Goal: Task Accomplishment & Management: Manage account settings

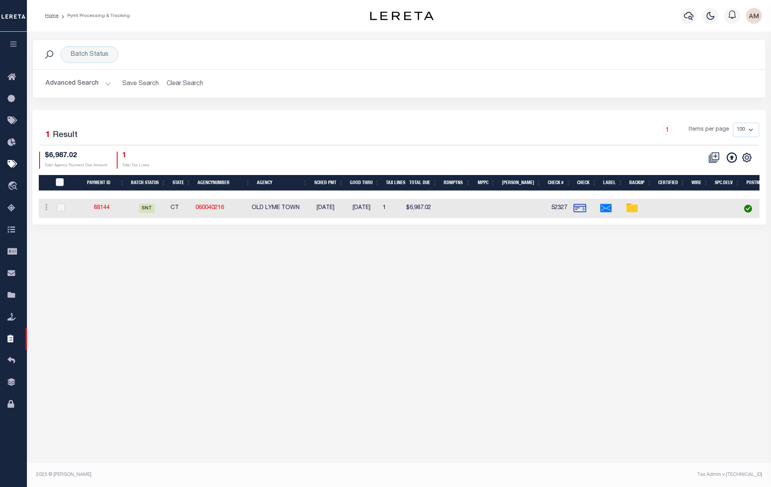
select select "SNT"
select select "CHK"
select select "[PERSON_NAME]"
select select "USS"
click at [106, 207] on link "88144" at bounding box center [102, 208] width 16 height 6
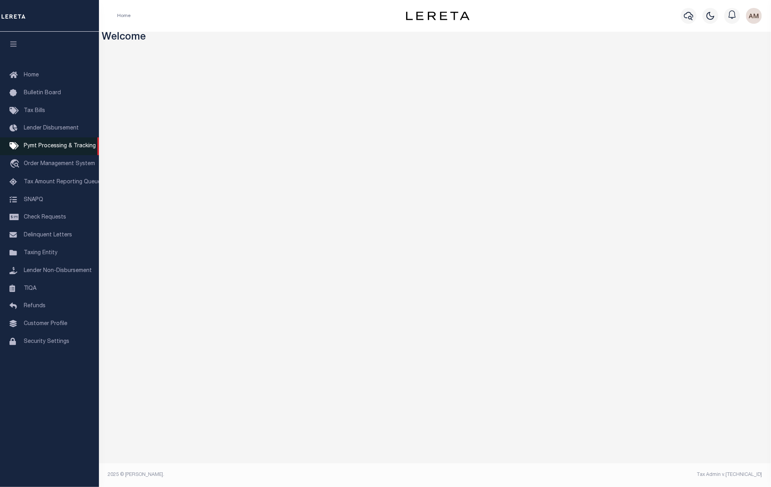
click at [49, 146] on span "Pymt Processing & Tracking" at bounding box center [60, 146] width 72 height 6
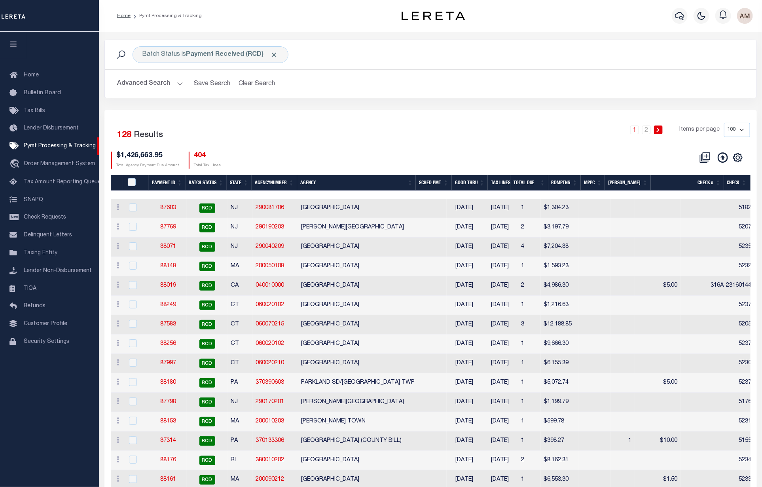
drag, startPoint x: 146, startPoint y: 76, endPoint x: 155, endPoint y: 89, distance: 16.0
click at [148, 79] on div "Advanced Search Save Search Clear Search PayeeSearchTable_dynamictable_____Defa…" at bounding box center [430, 84] width 651 height 28
click at [154, 85] on button "Advanced Search" at bounding box center [150, 83] width 66 height 15
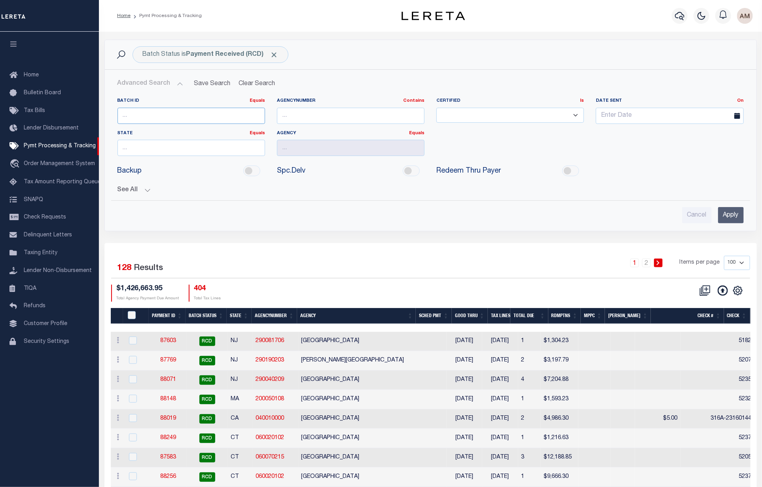
click at [136, 115] on input "number" at bounding box center [191, 116] width 148 height 16
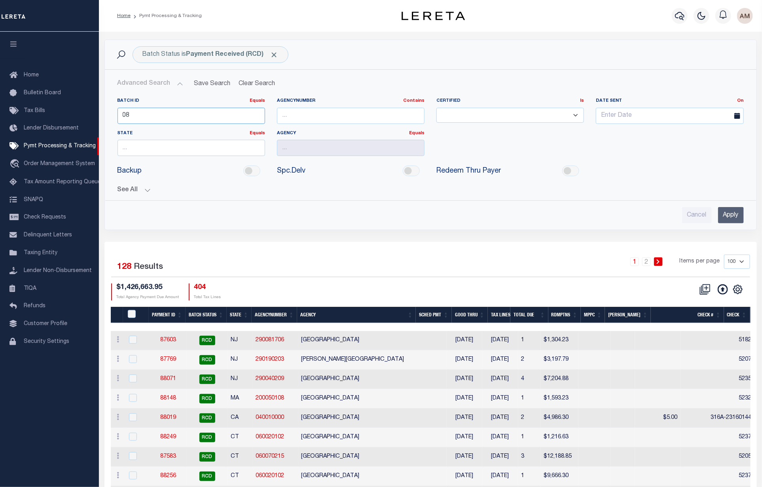
type input "0"
type input "88144"
click at [278, 54] on span "Click to Remove" at bounding box center [274, 55] width 8 height 8
drag, startPoint x: 139, startPoint y: 199, endPoint x: 135, endPoint y: 194, distance: 5.9
click at [136, 195] on div "Batch ID Equals Equals Is Not Equal To Is Greater Than Is Less Than 88144 Agenc…" at bounding box center [430, 157] width 639 height 132
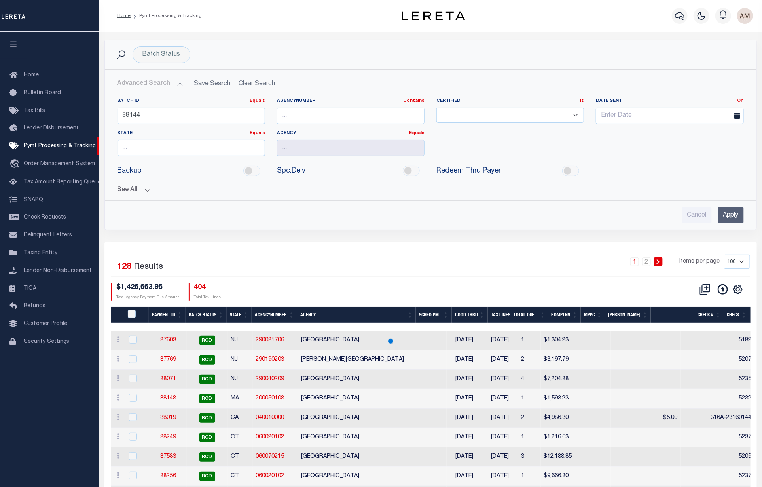
click at [137, 193] on button "See All" at bounding box center [430, 190] width 626 height 8
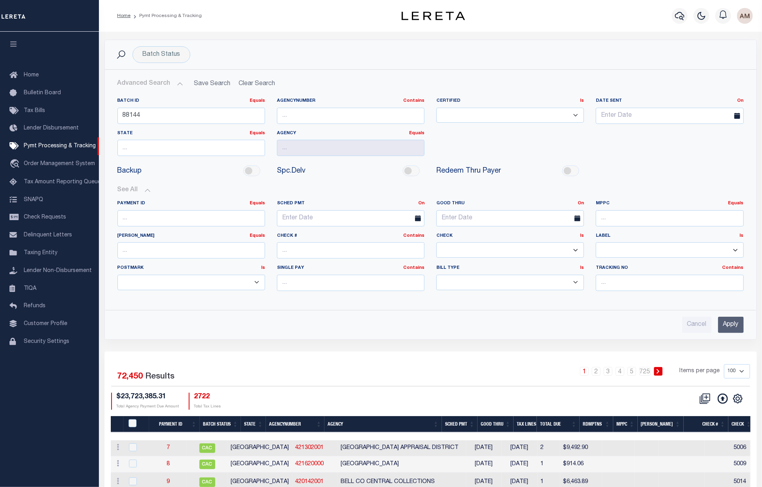
click at [721, 330] on input "Apply" at bounding box center [731, 324] width 26 height 16
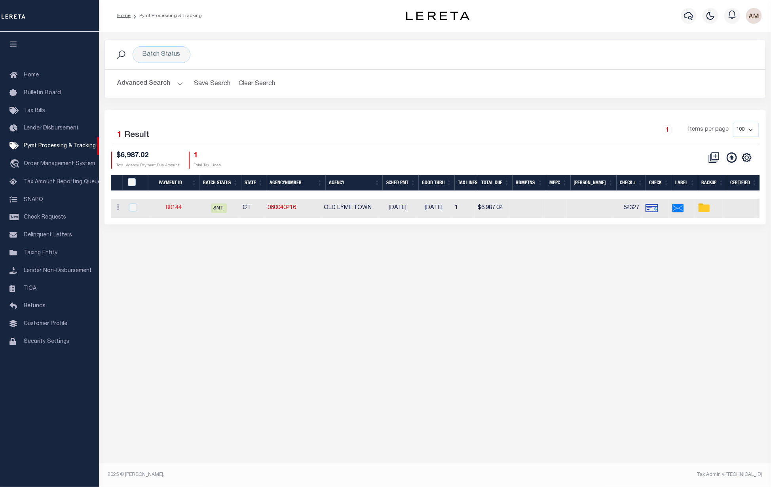
click at [172, 206] on link "88144" at bounding box center [174, 208] width 16 height 6
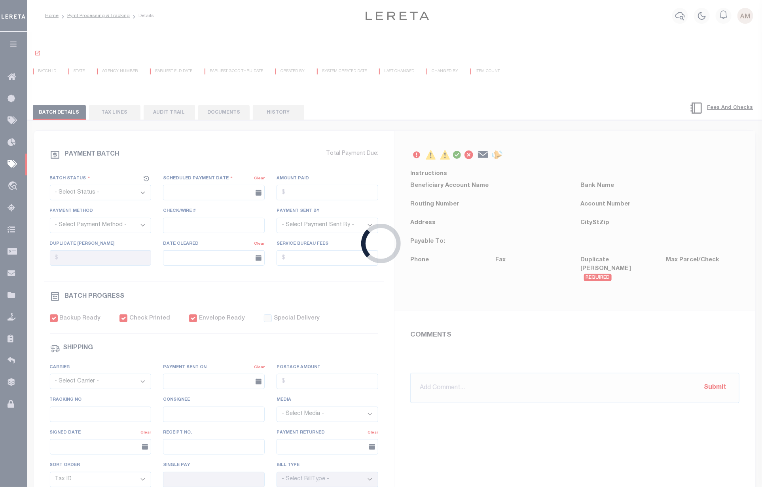
select select "SNT"
type input "[DATE]"
type input "$6,987.02"
select select "CHK"
type input "52327"
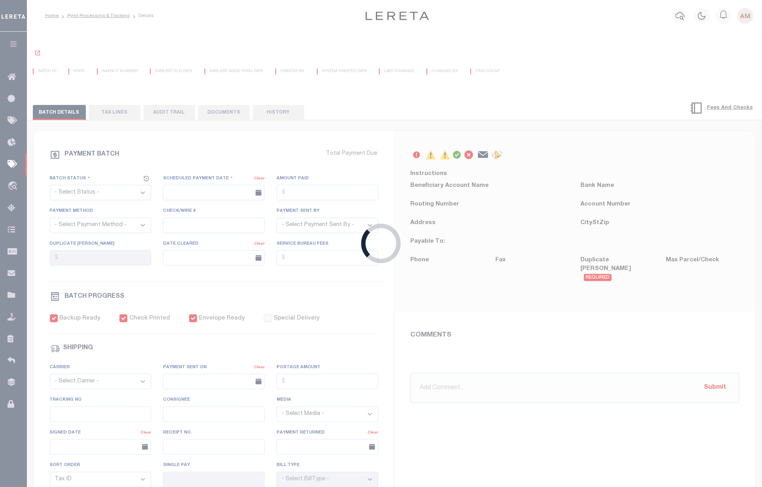
select select "[PERSON_NAME]"
checkbox input "true"
select select "USS"
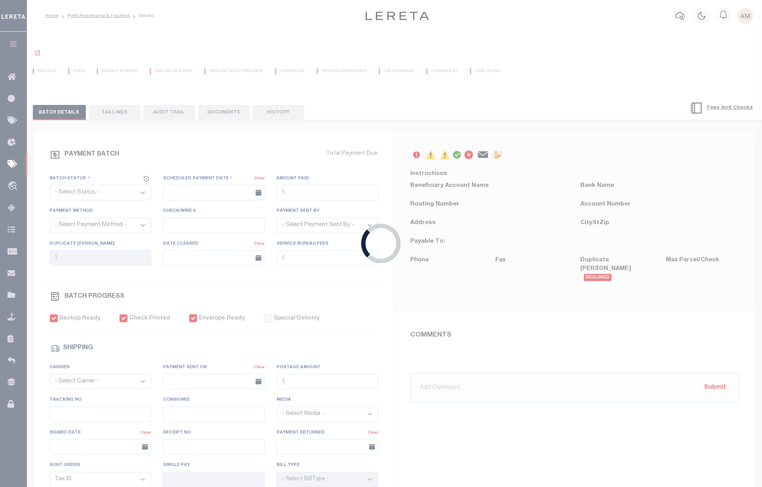
type input "[DATE]"
type input "$9.85"
type input "9205590142749901877355"
type input "N"
radio input "true"
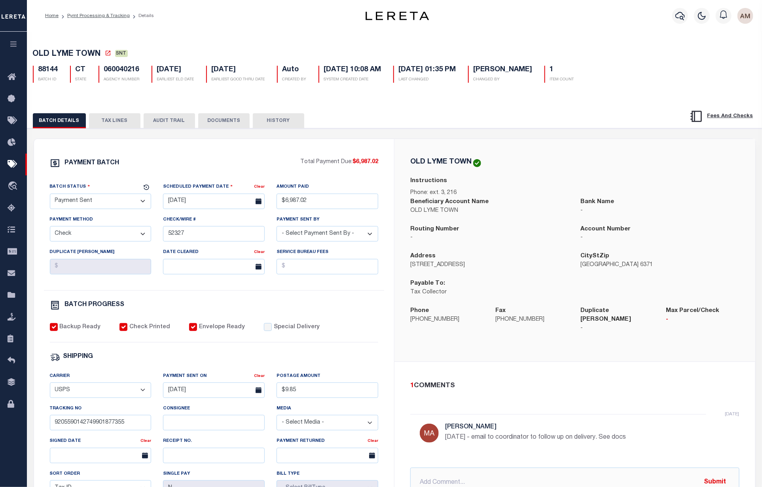
drag, startPoint x: 322, startPoint y: 27, endPoint x: 420, endPoint y: 0, distance: 101.6
click at [322, 27] on div "Home Pymt Processing & Tracking Details Profile" at bounding box center [394, 16] width 735 height 32
click at [215, 24] on div "Home Pymt Processing & Tracking Details Profile" at bounding box center [394, 16] width 735 height 32
click at [559, 11] on div "Profile Sign out" at bounding box center [606, 16] width 299 height 28
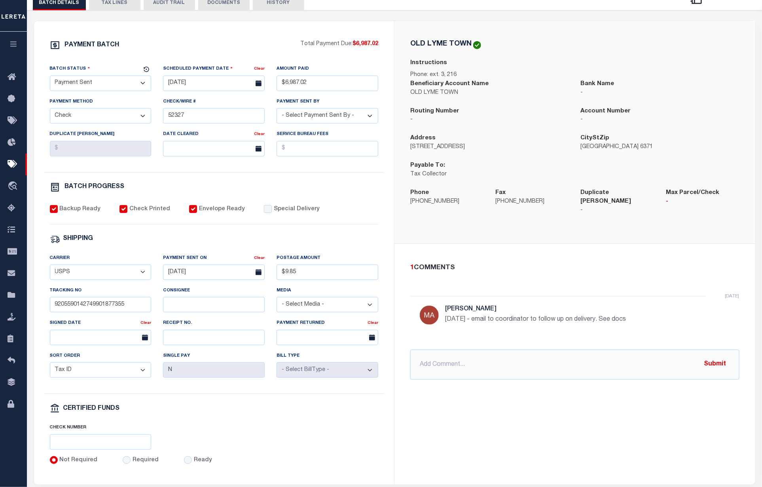
scroll to position [119, 0]
click at [463, 348] on input "text" at bounding box center [574, 363] width 329 height 30
type input "[DATE] Stop payment requested on check # 52327"
click at [715, 359] on button "Submit" at bounding box center [715, 363] width 32 height 16
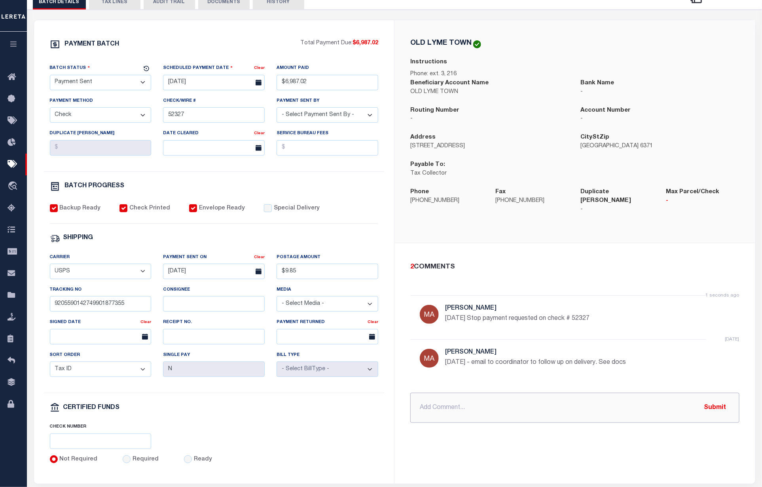
drag, startPoint x: 448, startPoint y: 394, endPoint x: 443, endPoint y: 394, distance: 4.4
click at [443, 394] on input "text" at bounding box center [574, 407] width 329 height 30
type input "o"
click at [144, 301] on input "9205590142749901877355" at bounding box center [101, 303] width 102 height 15
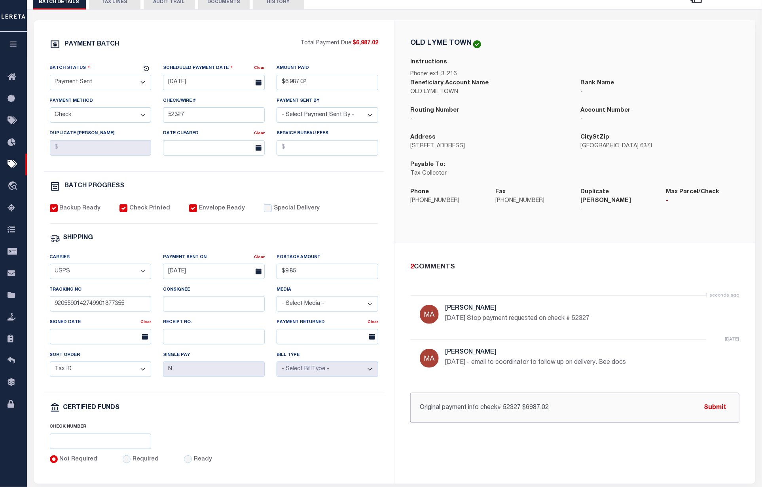
click at [637, 392] on input "Original payment info check# 52327 $6987.02" at bounding box center [574, 407] width 329 height 30
paste input "9205590142749901877355"
click at [576, 398] on input "Original payment info check# 52327 $6987.02 payment sent [DATE] USPS tracking 9…" at bounding box center [574, 407] width 329 height 30
type input "Original payment info check# 52327 $6987.02 payment sent [DATE] via USPS tracki…"
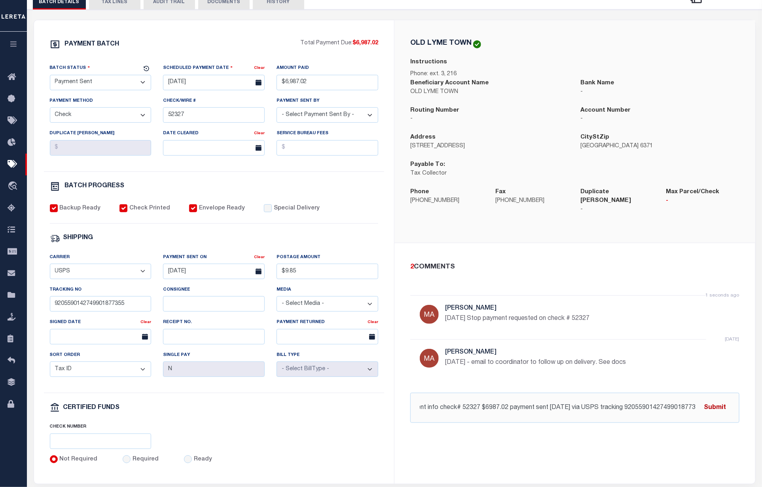
click at [717, 399] on button "Submit" at bounding box center [715, 407] width 32 height 16
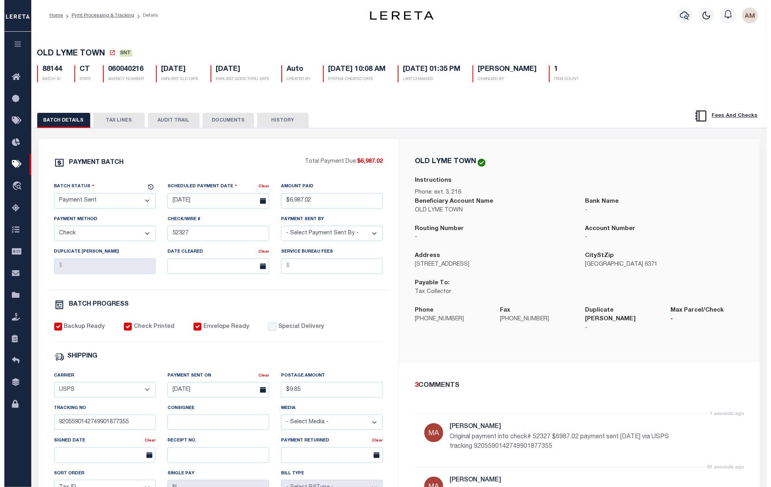
scroll to position [0, 0]
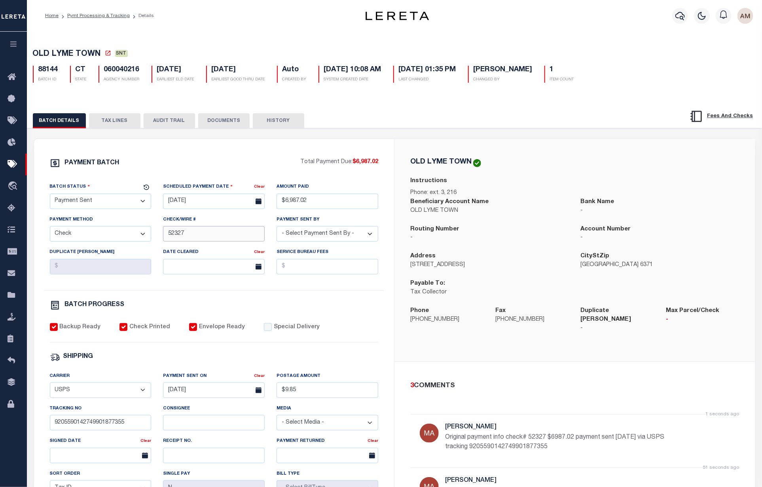
click at [203, 232] on input "52327" at bounding box center [214, 233] width 102 height 15
drag, startPoint x: 185, startPoint y: 234, endPoint x: 143, endPoint y: 240, distance: 42.4
click at [143, 240] on div "Batch Status - Select Status - Scheduled for Payment Ready For Payment Payment …" at bounding box center [214, 236] width 341 height 108
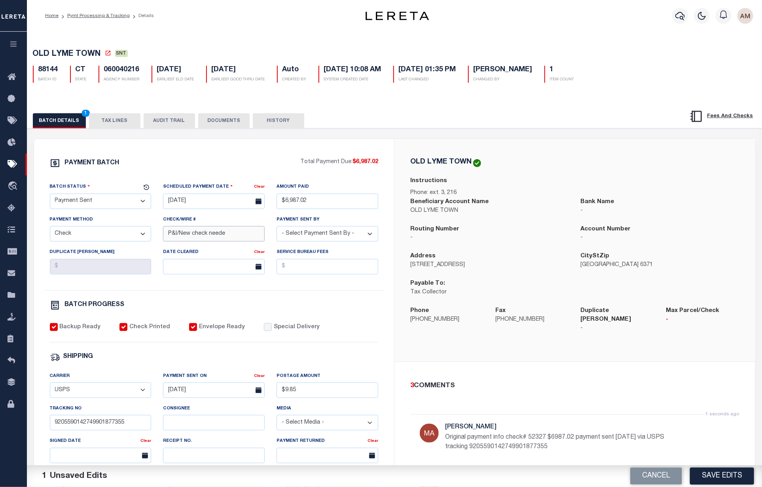
drag, startPoint x: 230, startPoint y: 235, endPoint x: 211, endPoint y: 235, distance: 19.4
click at [211, 235] on input "P&I/New check neede" at bounding box center [214, 233] width 102 height 15
type input "P&I/New check April"
click at [257, 280] on div "Date Cleared Clear" at bounding box center [214, 264] width 114 height 32
click at [727, 473] on button "Save Edits" at bounding box center [722, 475] width 64 height 17
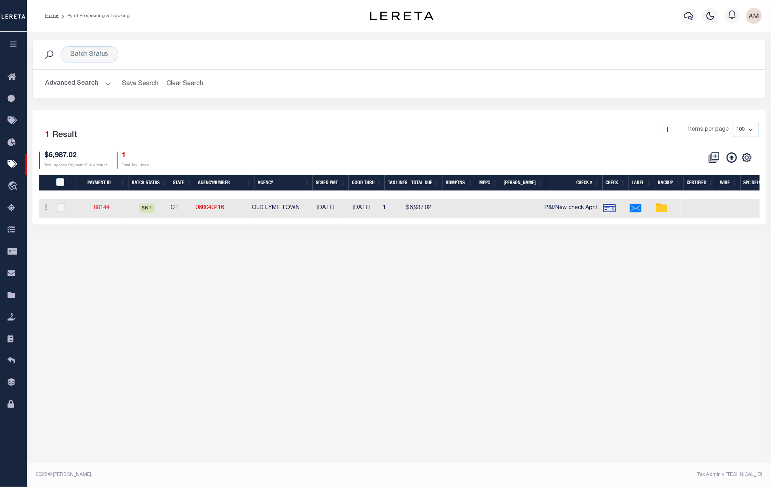
click at [108, 206] on link "88144" at bounding box center [102, 208] width 16 height 6
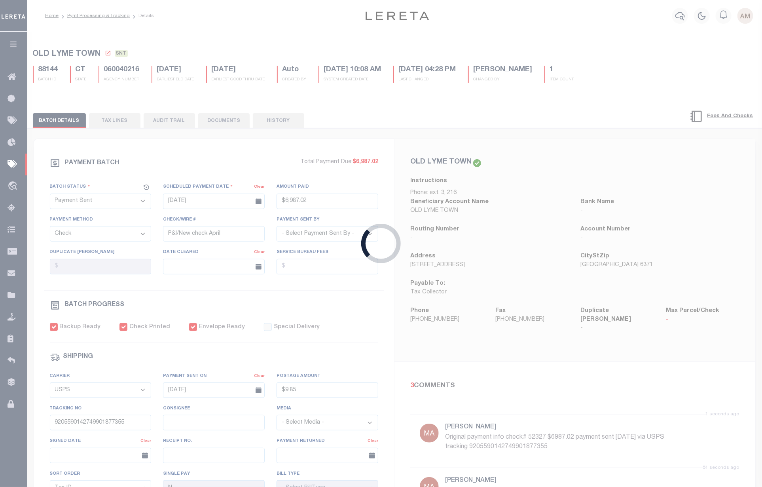
type input "$6,987.02"
type input "$9.85"
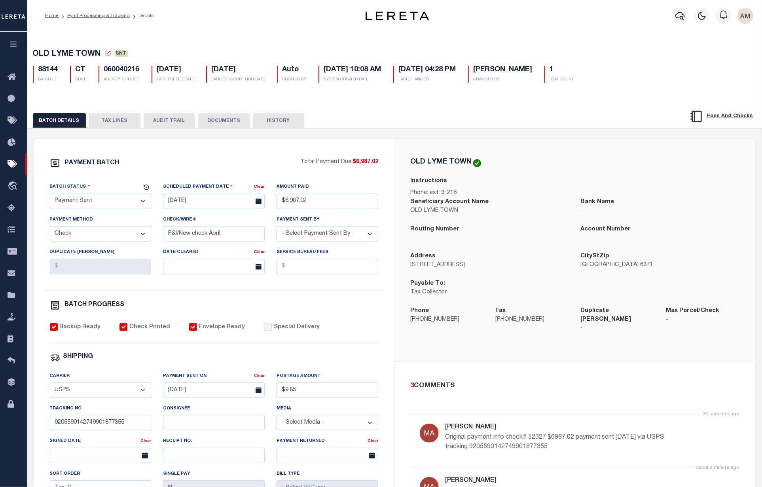
drag, startPoint x: 119, startPoint y: 123, endPoint x: 124, endPoint y: 132, distance: 10.5
click at [119, 123] on button "TAX LINES" at bounding box center [114, 120] width 51 height 15
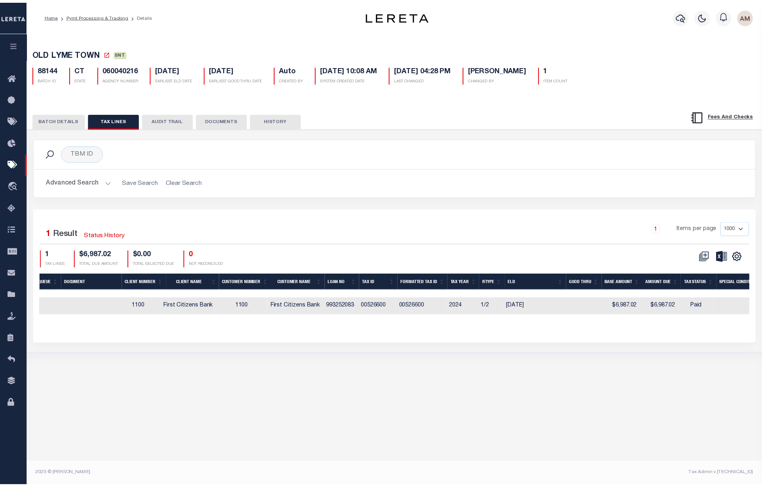
scroll to position [0, 191]
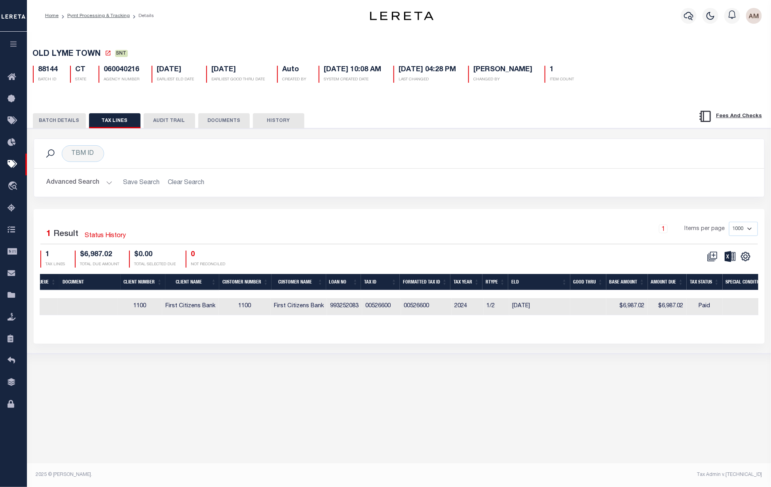
click at [60, 117] on button "BATCH DETAILS" at bounding box center [59, 120] width 53 height 15
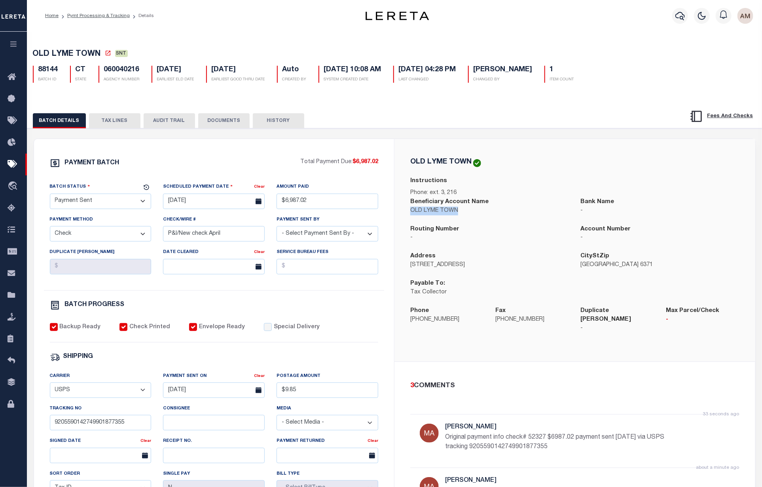
drag, startPoint x: 460, startPoint y: 210, endPoint x: 411, endPoint y: 212, distance: 49.9
click at [411, 212] on p "OLD LYME TOWN" at bounding box center [489, 210] width 159 height 9
copy p "OLD LYME TOWN"
click at [117, 118] on button "TAX LINES" at bounding box center [114, 120] width 51 height 15
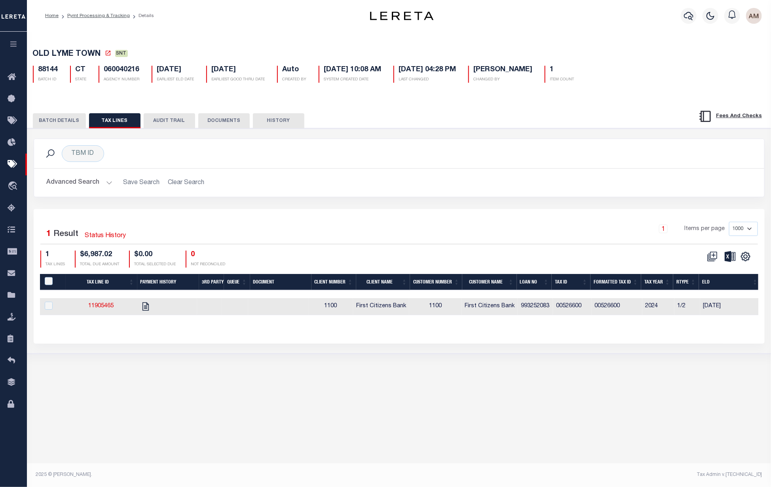
click at [57, 119] on button "BATCH DETAILS" at bounding box center [59, 120] width 53 height 15
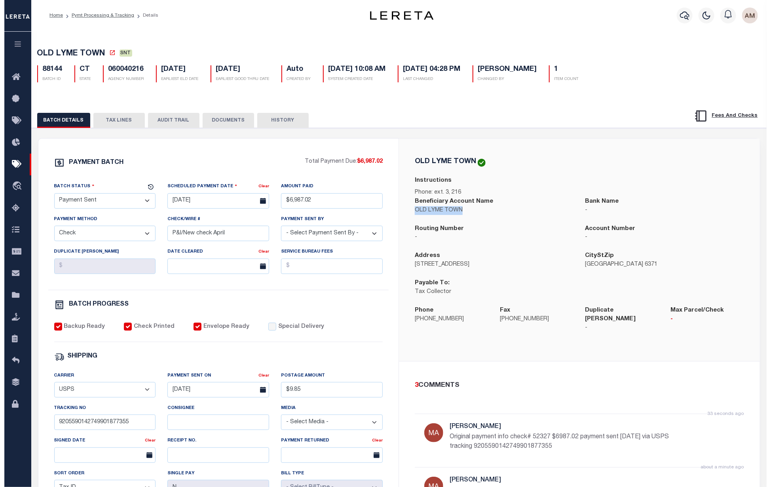
scroll to position [0, 0]
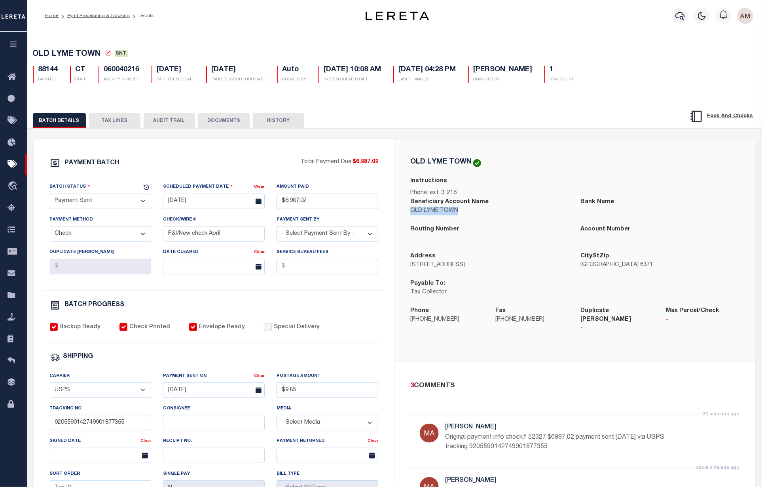
click at [127, 114] on button "TAX LINES" at bounding box center [114, 120] width 51 height 15
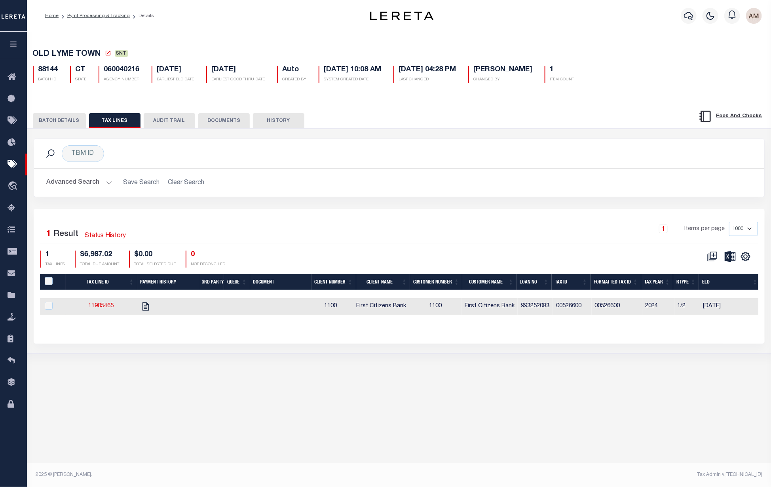
click at [60, 124] on button "BATCH DETAILS" at bounding box center [59, 120] width 53 height 15
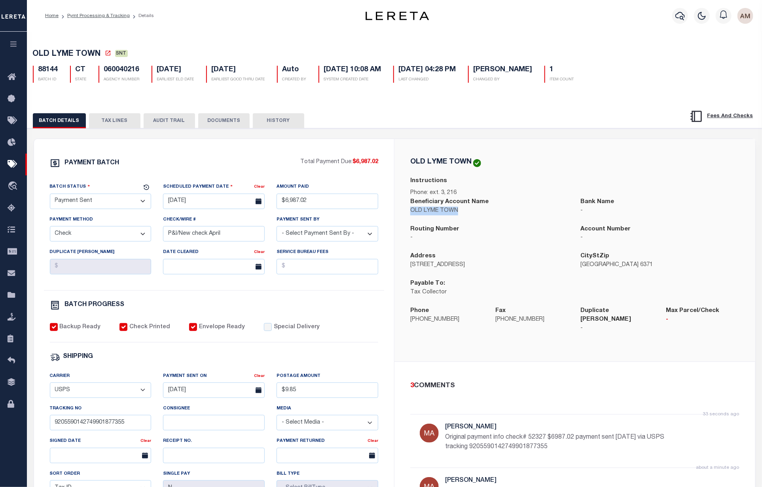
drag, startPoint x: 567, startPoint y: 23, endPoint x: 456, endPoint y: 19, distance: 111.2
click at [562, 21] on div "Profile Sign out" at bounding box center [606, 16] width 299 height 28
drag, startPoint x: 210, startPoint y: 121, endPoint x: 226, endPoint y: 134, distance: 20.8
click at [210, 121] on button "DOCUMENTS" at bounding box center [223, 120] width 51 height 15
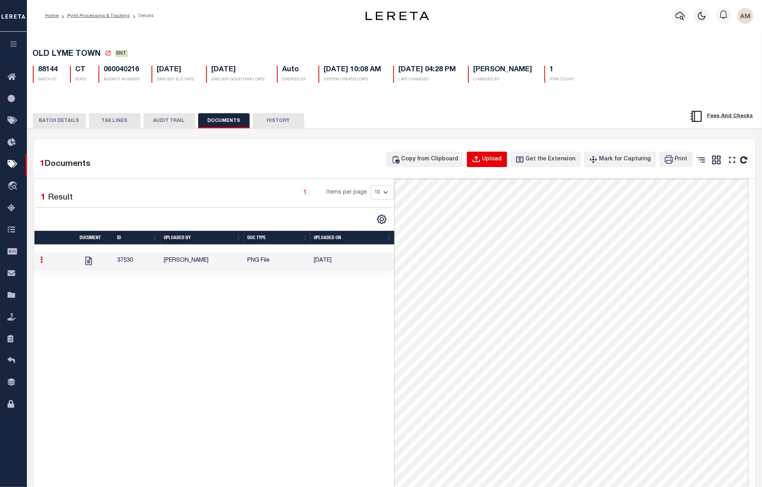
click at [491, 167] on button "Upload" at bounding box center [487, 158] width 40 height 15
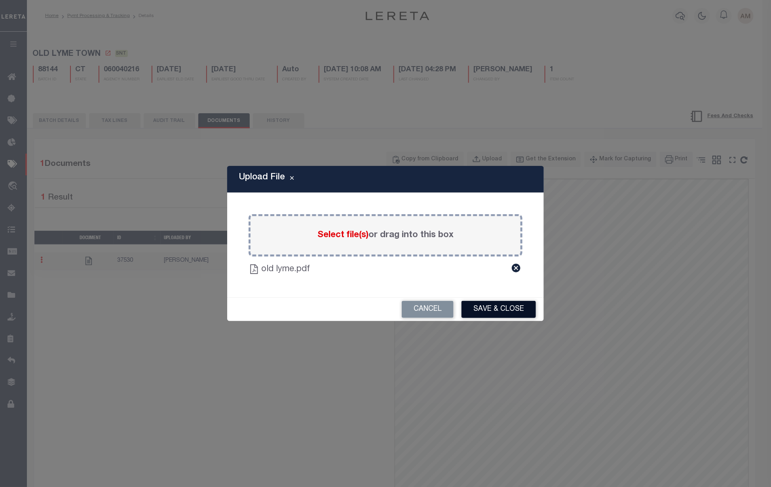
click at [498, 307] on button "Save & Close" at bounding box center [498, 309] width 74 height 17
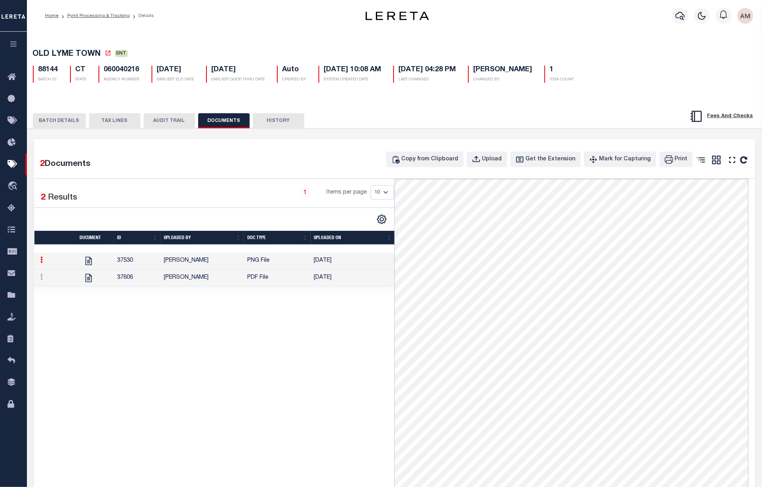
click at [356, 275] on td "[DATE]" at bounding box center [353, 277] width 84 height 17
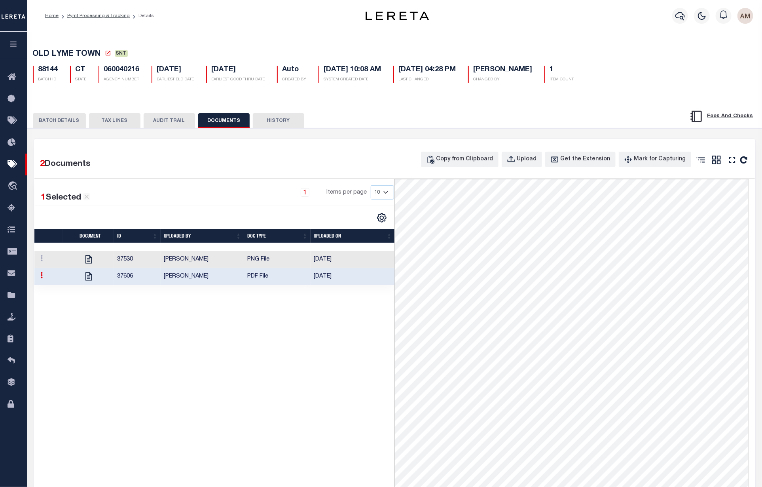
click at [61, 117] on button "BATCH DETAILS" at bounding box center [59, 120] width 53 height 15
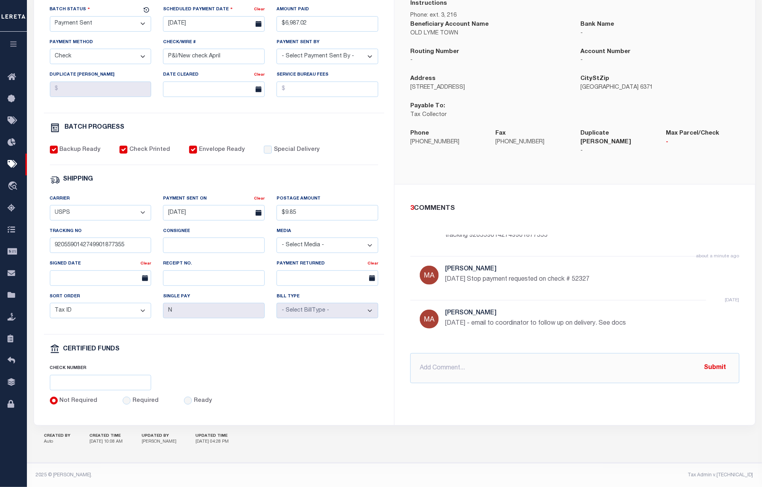
scroll to position [178, 0]
click at [511, 367] on input "text" at bounding box center [574, 367] width 329 height 30
click at [458, 360] on input "[DATE] - P&I Requested iao $209.61" at bounding box center [574, 367] width 329 height 30
type input "[DATE] - P&I check Requested iao $209.61"
click at [716, 359] on button "Submit" at bounding box center [715, 367] width 32 height 16
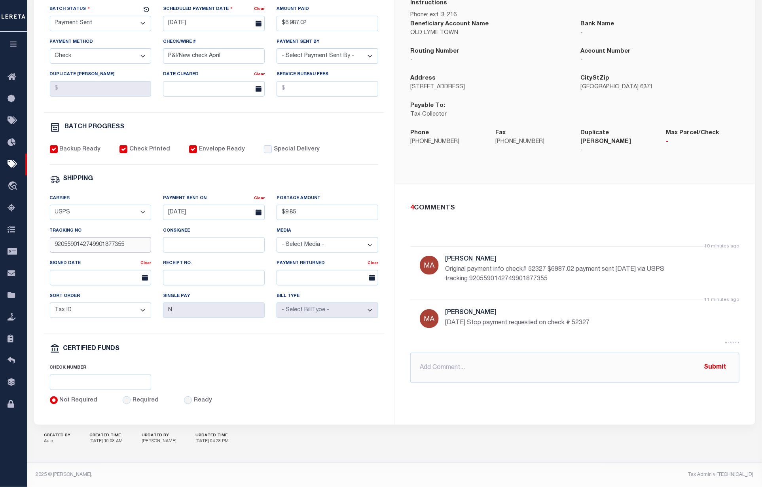
drag, startPoint x: 121, startPoint y: 249, endPoint x: 29, endPoint y: 240, distance: 91.8
click at [1, 248] on div "Home Pymt Processing & Tracking Details Profile Sign out" at bounding box center [381, 154] width 762 height 664
click at [227, 223] on body "Home Pymt Processing & Tracking Details" at bounding box center [381, 154] width 762 height 664
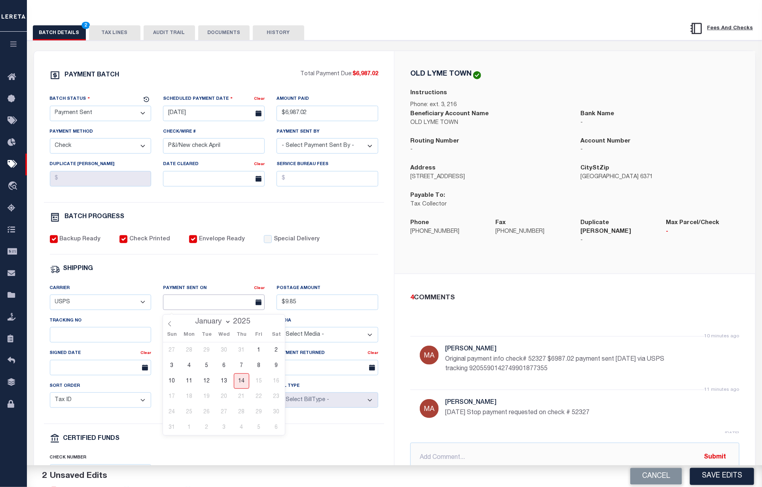
scroll to position [59, 0]
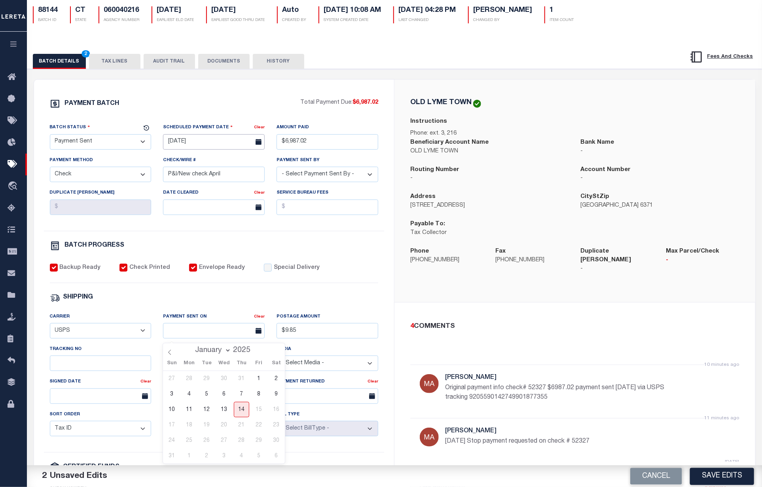
click at [217, 145] on input "[DATE]" at bounding box center [214, 141] width 102 height 15
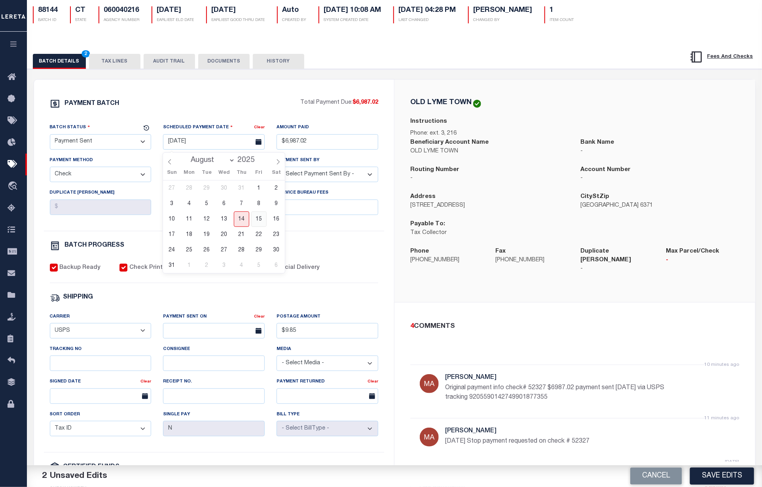
click at [264, 222] on span "15" at bounding box center [258, 218] width 15 height 15
type input "[DATE]"
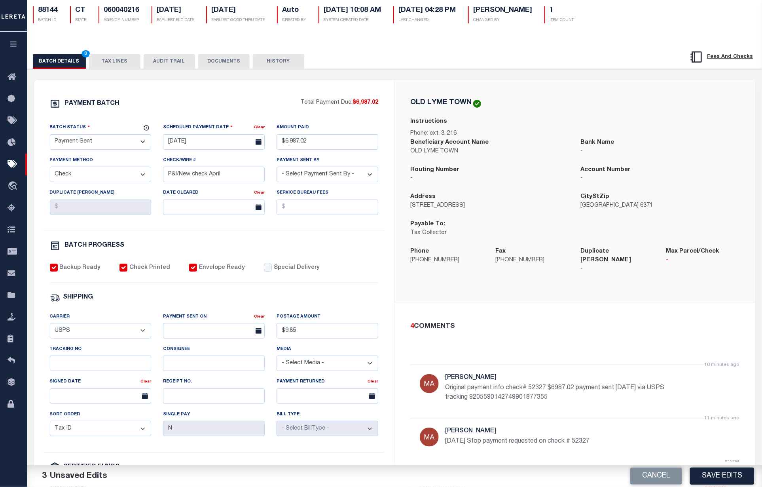
click at [87, 140] on select "- Select Status - Scheduled for Payment Ready For Payment Payment Sent Cleared …" at bounding box center [101, 141] width 102 height 15
select select "SFP"
click at [50, 136] on select "- Select Status - Scheduled for Payment Ready For Payment Payment Sent Cleared …" at bounding box center [101, 141] width 102 height 15
drag, startPoint x: 199, startPoint y: 272, endPoint x: 138, endPoint y: 264, distance: 61.8
click at [199, 272] on label "Envelope Ready" at bounding box center [222, 267] width 46 height 9
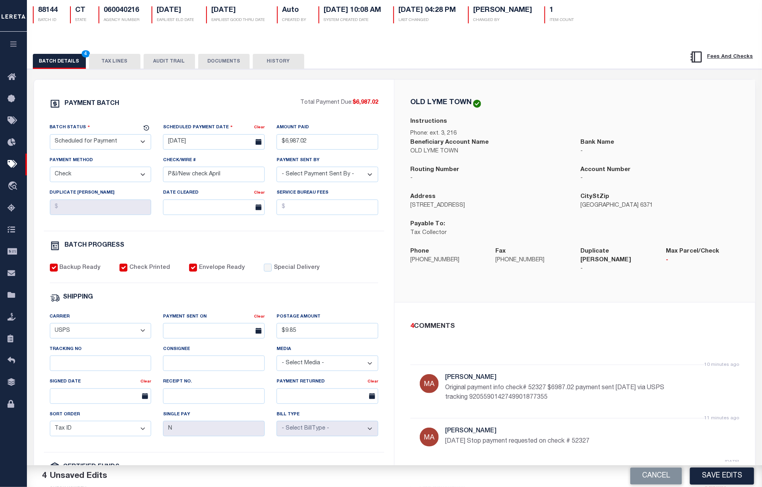
click at [197, 271] on input "Envelope Ready" at bounding box center [193, 267] width 8 height 8
checkbox input "false"
click at [135, 268] on label "Check Printed" at bounding box center [149, 267] width 41 height 9
click at [127, 268] on input "Check Printed" at bounding box center [123, 267] width 8 height 8
checkbox input "false"
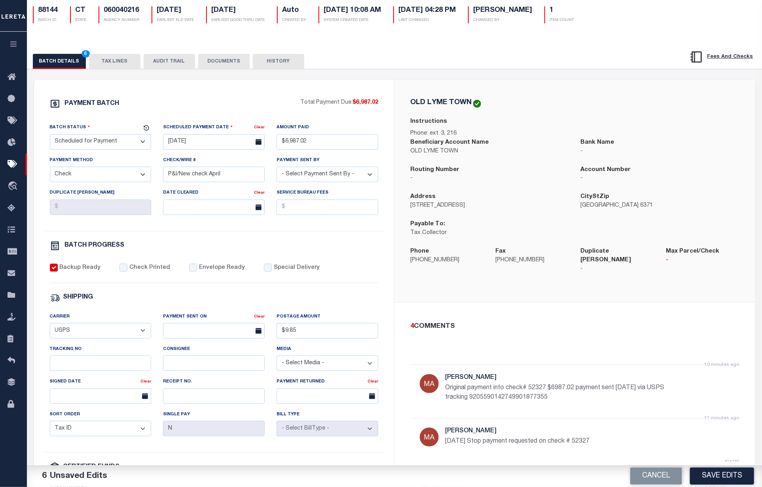
click at [75, 270] on label "Backup Ready" at bounding box center [79, 267] width 41 height 9
click at [58, 270] on input "Backup Ready" at bounding box center [54, 267] width 8 height 8
checkbox input "false"
click at [722, 475] on button "Save Edits" at bounding box center [722, 475] width 64 height 17
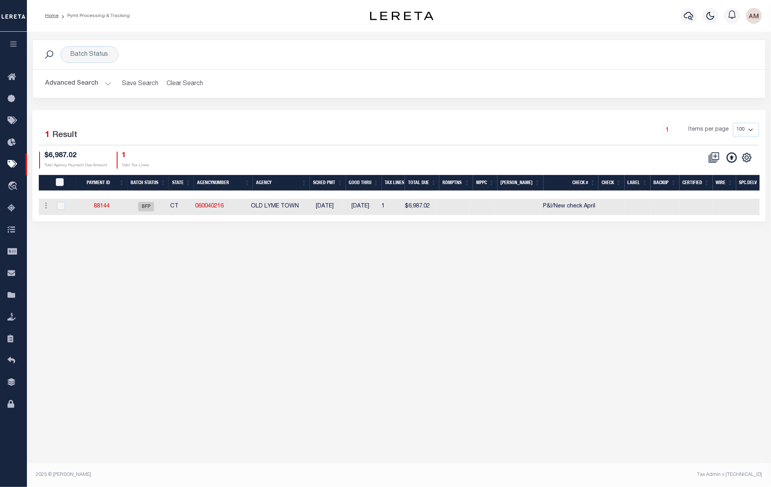
click at [78, 84] on button "Advanced Search" at bounding box center [78, 83] width 66 height 15
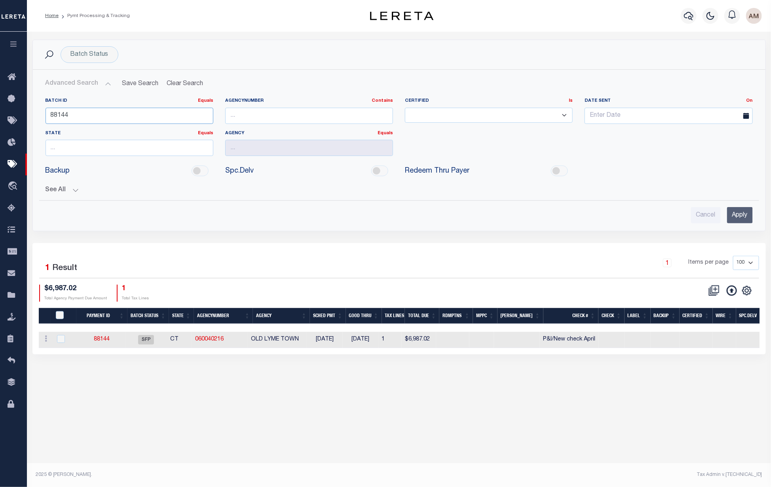
drag, startPoint x: 76, startPoint y: 113, endPoint x: -17, endPoint y: 136, distance: 95.6
click at [0, 136] on html "Home Pymt Processing & Tracking Profile" at bounding box center [385, 243] width 771 height 487
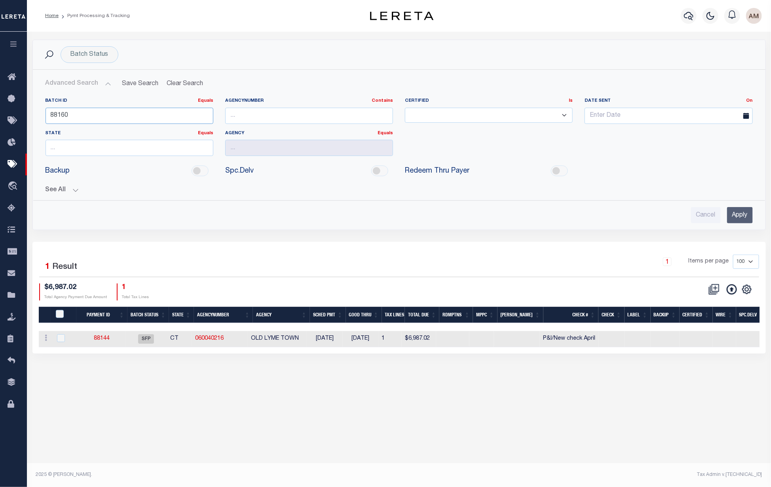
type input "88160"
click at [746, 221] on input "Apply" at bounding box center [740, 215] width 26 height 16
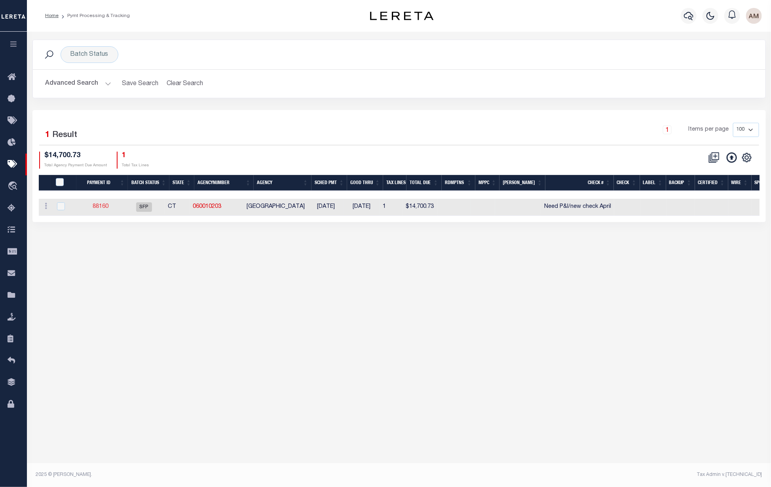
click at [100, 204] on link "88160" at bounding box center [101, 207] width 16 height 6
type input "$14,700.73"
type input "Need P&I/new check April"
select select "[PERSON_NAME]"
select select "FDX"
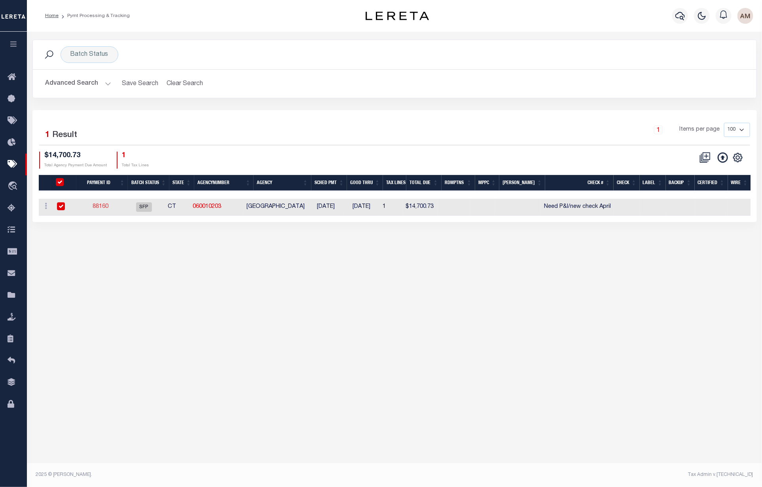
type input "April"
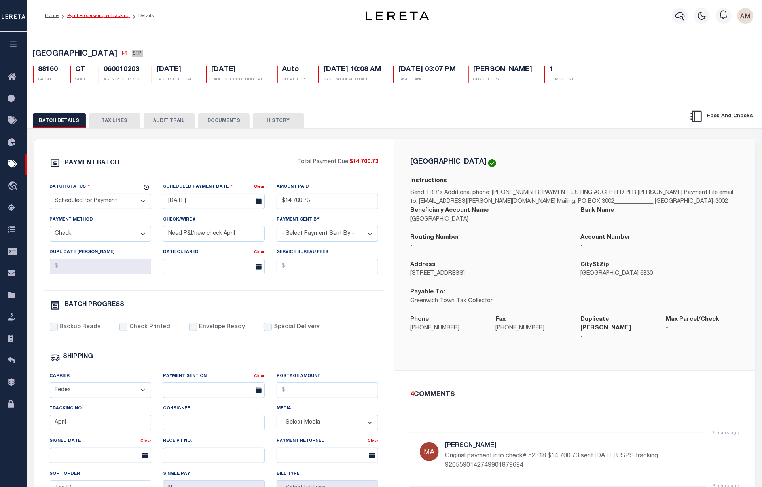
click at [119, 15] on link "Pymt Processing & Tracking" at bounding box center [98, 15] width 62 height 5
